Goal: Task Accomplishment & Management: Manage account settings

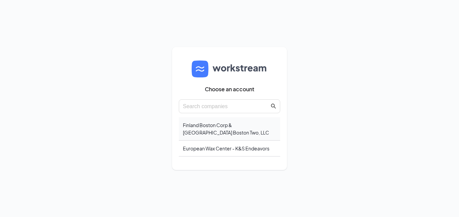
click at [203, 124] on div "Finland Boston Corp & [GEOGRAPHIC_DATA] Boston Two, LLC" at bounding box center [230, 128] width 102 height 23
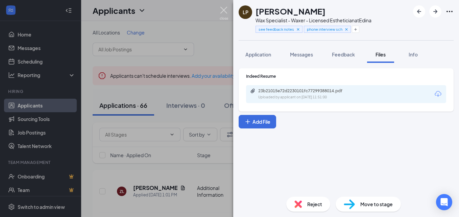
click at [225, 10] on img at bounding box center [224, 13] width 8 height 13
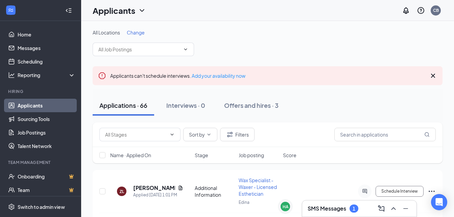
click at [315, 208] on h3 "SMS Messages" at bounding box center [327, 208] width 39 height 7
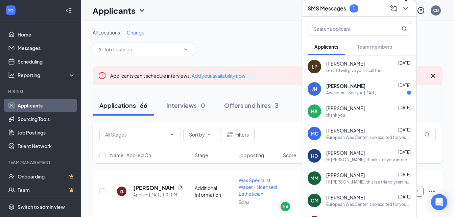
click at [409, 6] on icon "ChevronDown" at bounding box center [406, 8] width 8 height 8
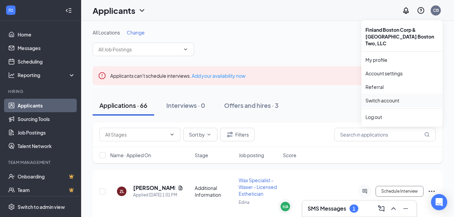
click at [378, 97] on link "Switch account" at bounding box center [383, 100] width 34 height 6
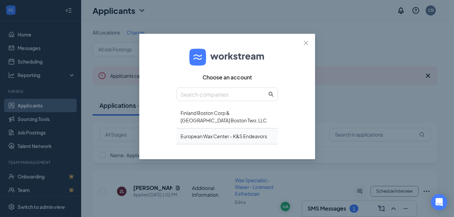
click at [241, 136] on div "European Wax Center - K&S Endeavors" at bounding box center [228, 137] width 102 height 16
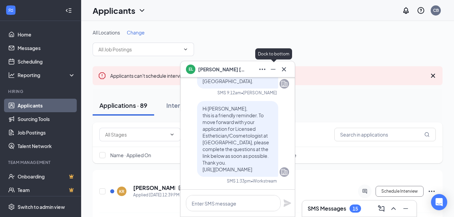
click at [273, 68] on icon "Minimize" at bounding box center [273, 69] width 8 height 8
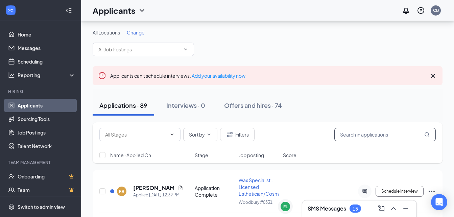
scroll to position [90, 0]
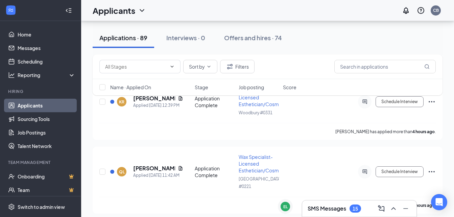
click at [346, 208] on h3 "SMS Messages" at bounding box center [327, 208] width 39 height 7
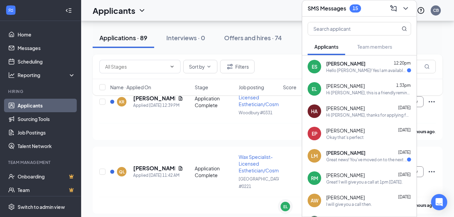
click at [351, 69] on div "Hello [PERSON_NAME]! Yes I am available all day [DATE]." at bounding box center [367, 71] width 81 height 6
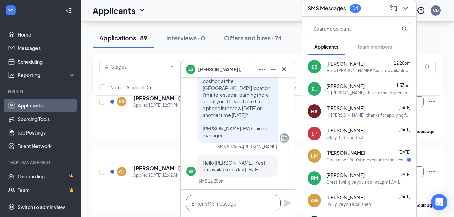
click at [202, 204] on textarea at bounding box center [233, 203] width 95 height 16
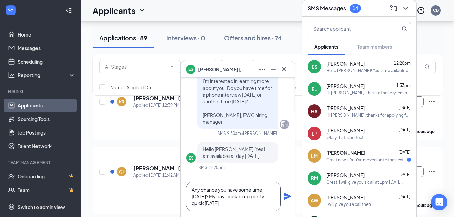
type textarea "Any chance you have some time tomorrow? My day booked up pretty quick today."
click at [288, 198] on icon "Plane" at bounding box center [287, 196] width 7 height 7
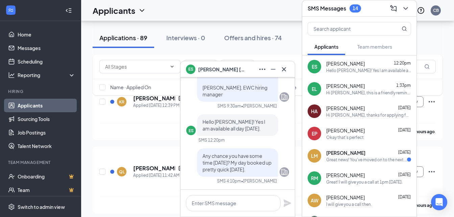
scroll to position [0, 0]
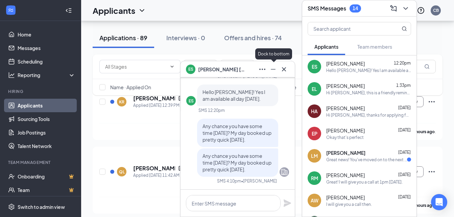
click at [269, 68] on button at bounding box center [273, 69] width 11 height 11
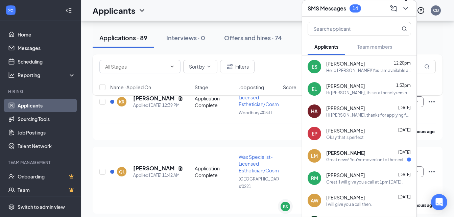
click at [405, 9] on icon "ChevronDown" at bounding box center [406, 8] width 8 height 8
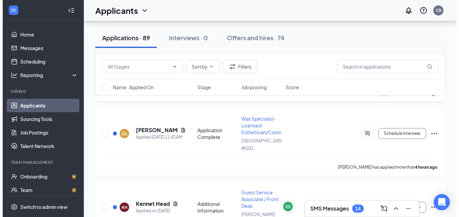
scroll to position [126, 0]
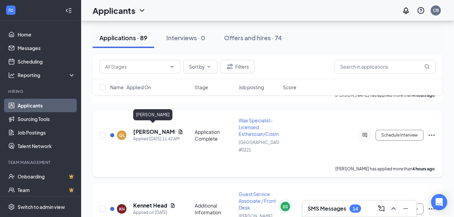
click at [140, 128] on h5 "QIAN LI" at bounding box center [154, 131] width 42 height 7
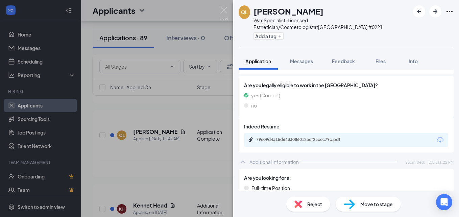
scroll to position [135, 0]
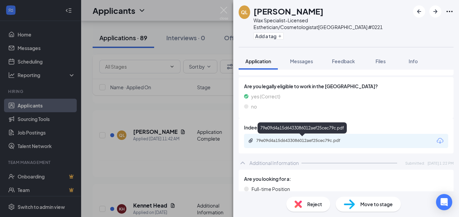
click at [288, 138] on div "79e09d4a15d6433086012aef25cec79c.pdf" at bounding box center [303, 140] width 95 height 5
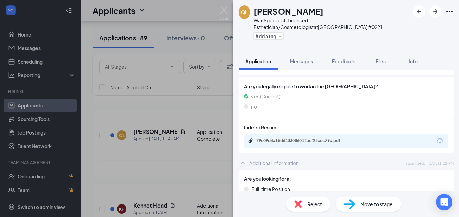
click at [306, 201] on div "Reject" at bounding box center [309, 204] width 44 height 15
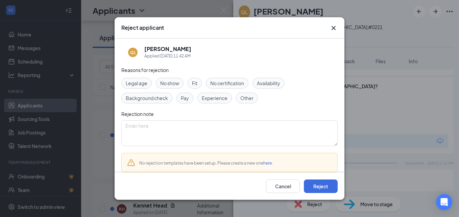
click at [210, 97] on span "Experience" at bounding box center [215, 97] width 26 height 7
click at [329, 188] on button "Reject" at bounding box center [321, 187] width 34 height 14
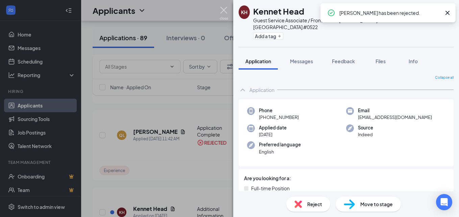
click at [224, 12] on img at bounding box center [224, 13] width 8 height 13
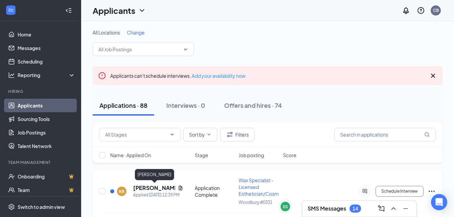
click at [148, 189] on h5 "Kate Remus" at bounding box center [154, 187] width 42 height 7
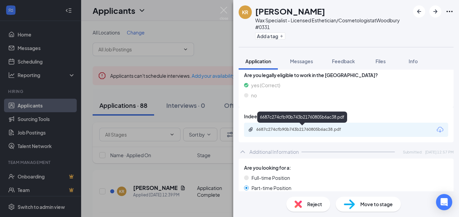
scroll to position [146, 0]
click at [274, 132] on div "6687c274cfb90b743b21760805b6ac38.pdf" at bounding box center [303, 129] width 95 height 5
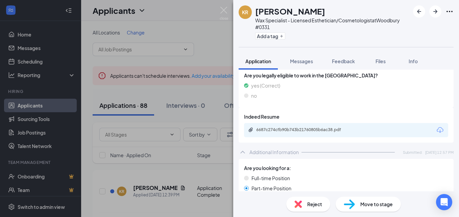
click at [300, 207] on img at bounding box center [298, 204] width 7 height 7
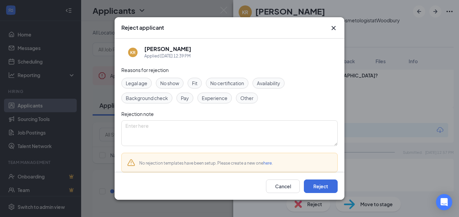
click at [217, 98] on span "Experience" at bounding box center [215, 97] width 26 height 7
click at [313, 187] on button "Reject" at bounding box center [321, 187] width 34 height 14
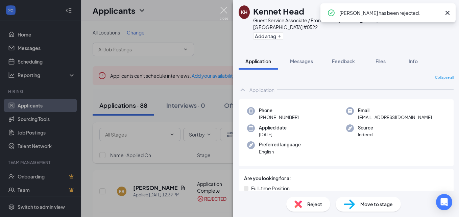
click at [223, 11] on img at bounding box center [224, 13] width 8 height 13
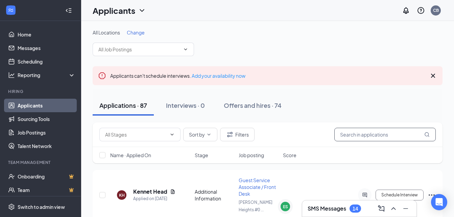
click at [349, 131] on input "text" at bounding box center [386, 135] width 102 height 14
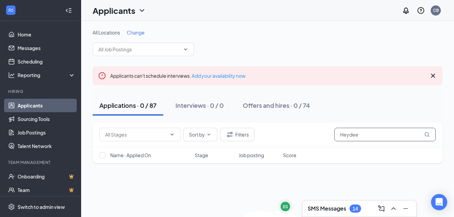
type input "Heydee"
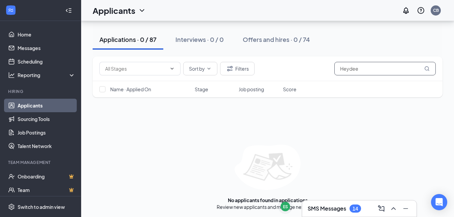
scroll to position [67, 0]
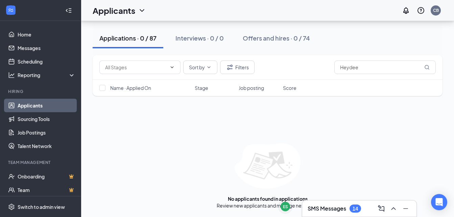
click at [35, 104] on link "Applicants" at bounding box center [47, 106] width 58 height 14
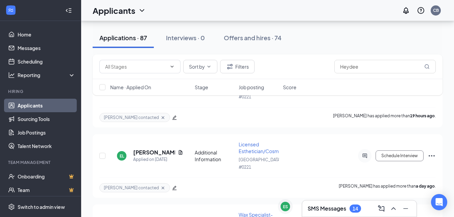
scroll to position [187, 0]
click at [330, 210] on h3 "SMS Messages" at bounding box center [327, 208] width 39 height 7
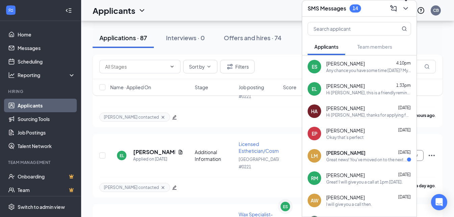
click at [403, 6] on icon "ChevronDown" at bounding box center [406, 8] width 8 height 8
